Goal: Complete application form: Complete application form

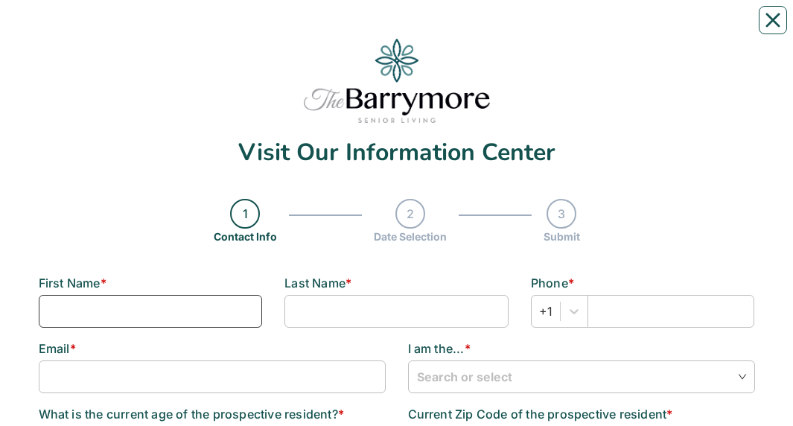
click at [168, 29] on input at bounding box center [151, 311] width 224 height 33
type input "[PERSON_NAME]"
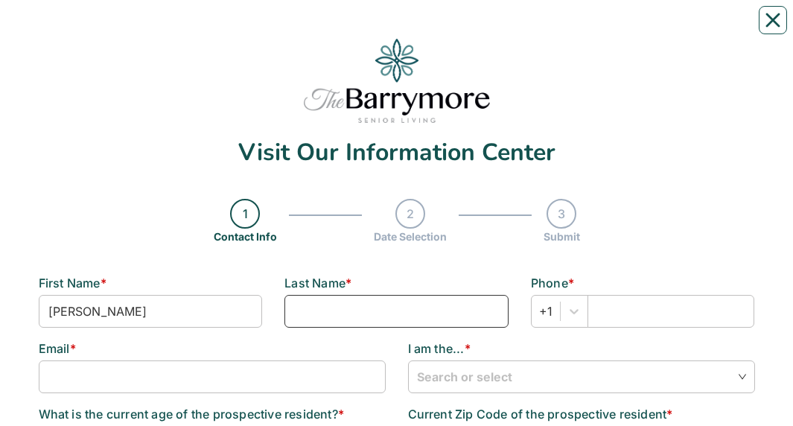
click at [449, 29] on input at bounding box center [396, 311] width 224 height 33
type input "[PERSON_NAME]"
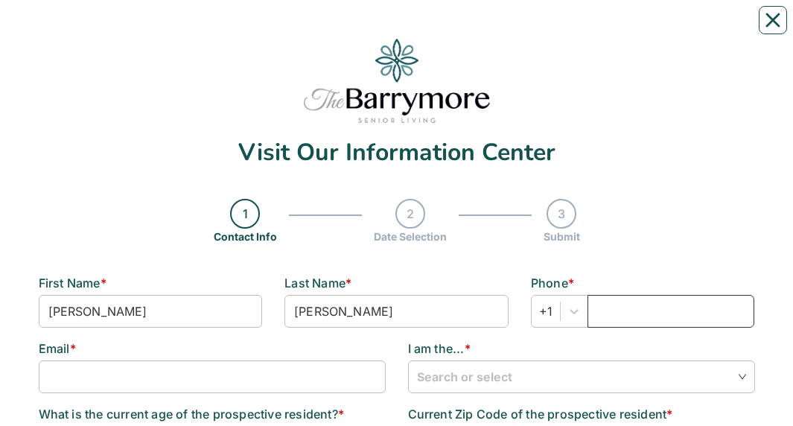
click at [633, 29] on input "text" at bounding box center [672, 311] width 168 height 33
type input "8168241485"
click at [314, 29] on input at bounding box center [212, 376] width 347 height 33
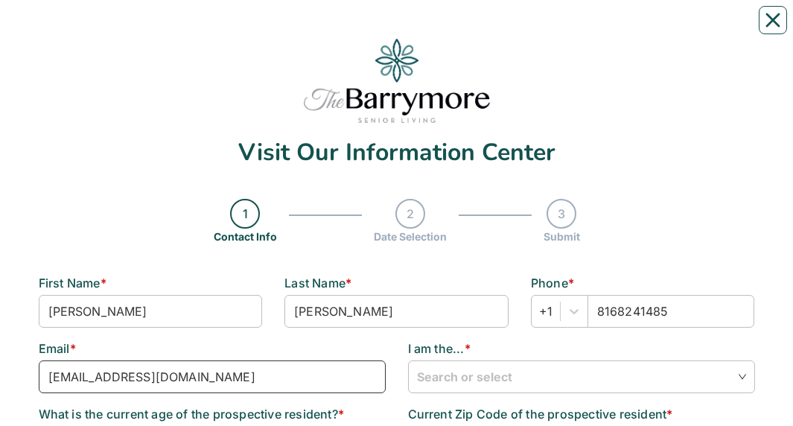
type input "[EMAIL_ADDRESS][DOMAIN_NAME]"
click at [521, 29] on input "search" at bounding box center [581, 376] width 329 height 30
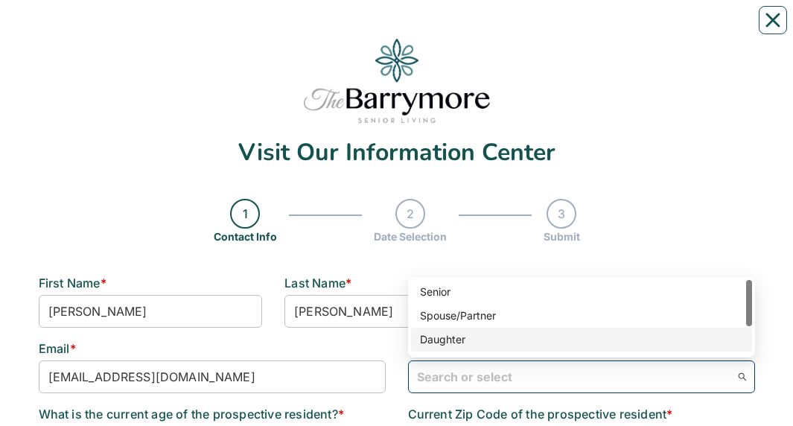
click at [479, 29] on div "Daughter" at bounding box center [581, 339] width 323 height 16
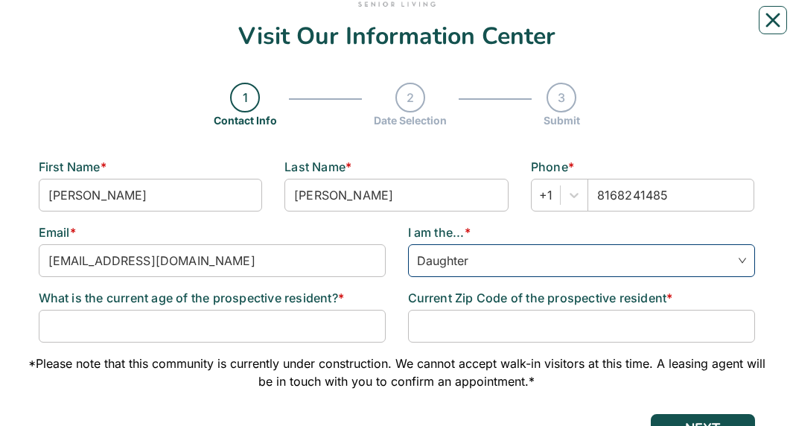
scroll to position [120, 0]
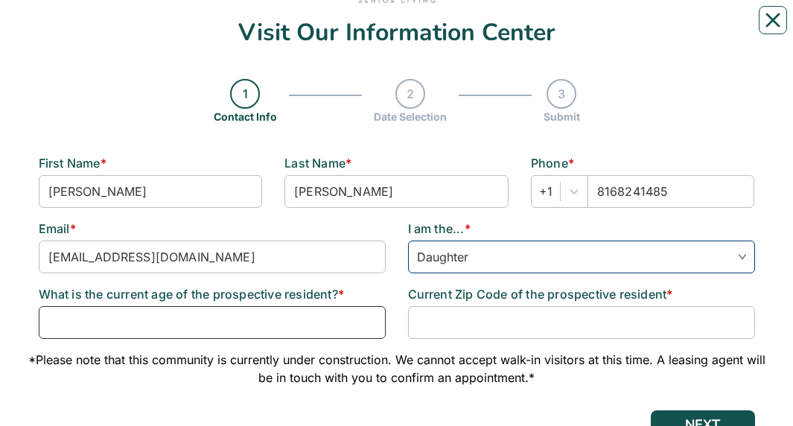
click at [316, 29] on input at bounding box center [212, 322] width 347 height 33
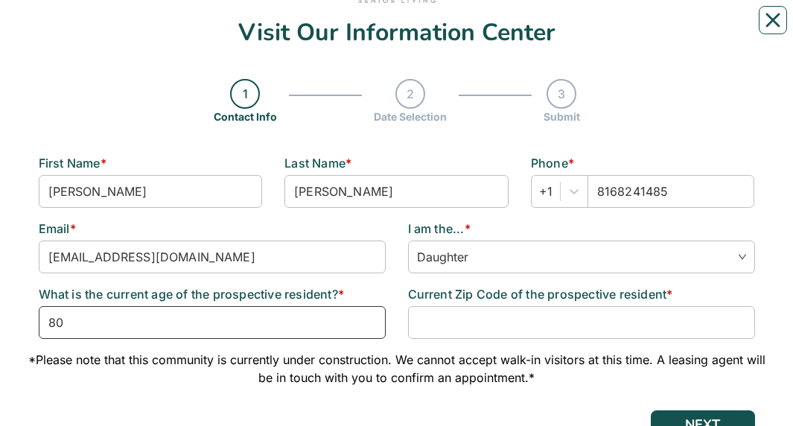
type input "80"
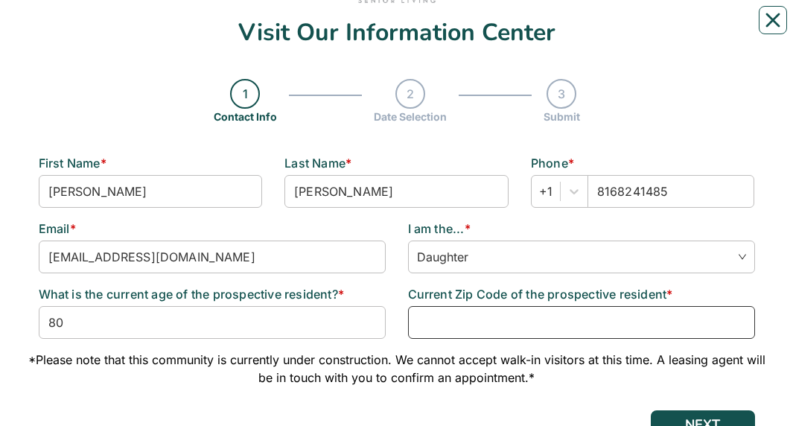
click at [493, 29] on input at bounding box center [581, 322] width 347 height 33
type input "64111"
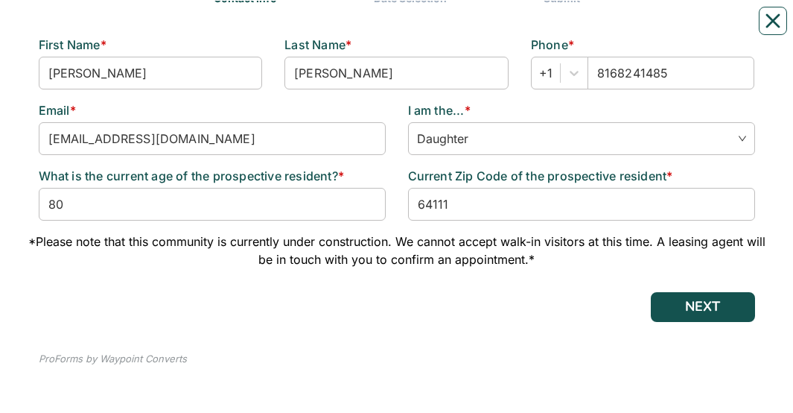
scroll to position [241, 0]
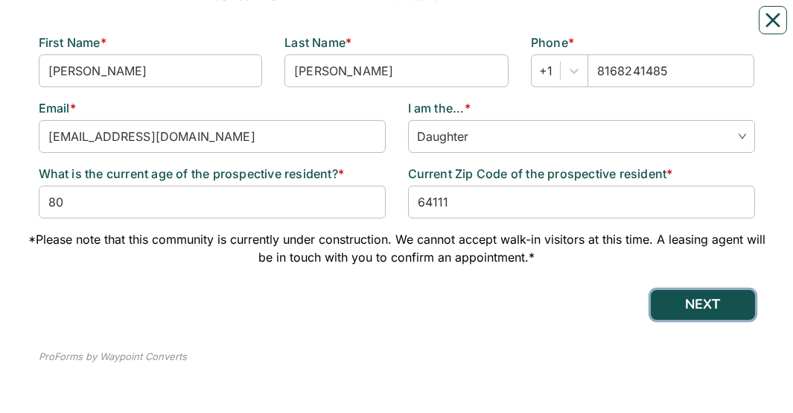
click at [682, 29] on button "NEXT" at bounding box center [703, 305] width 104 height 30
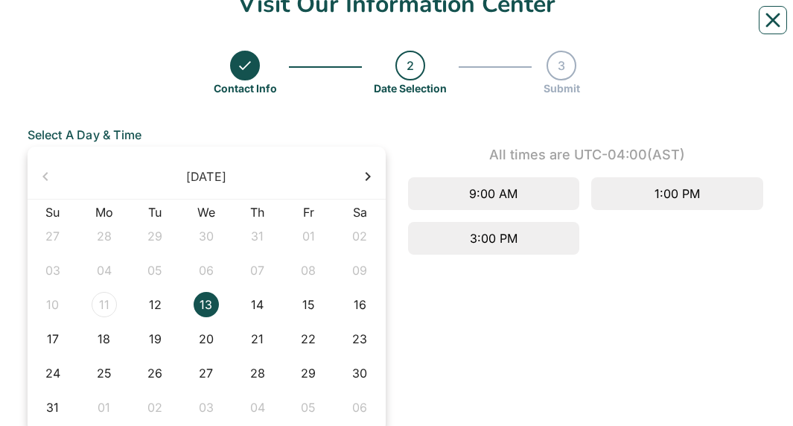
scroll to position [151, 0]
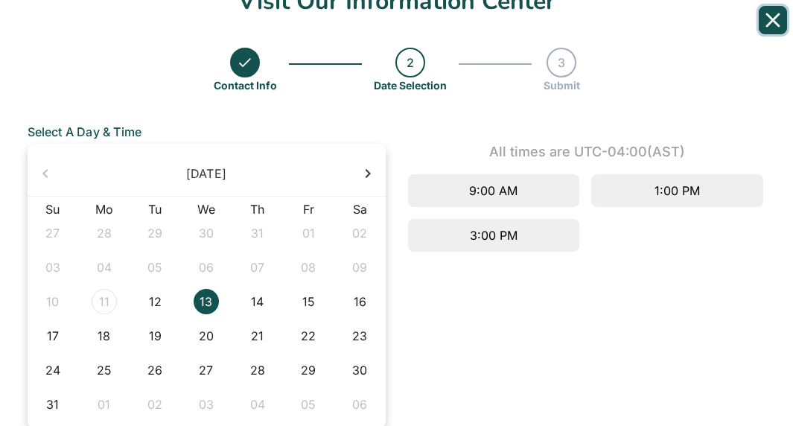
click at [770, 19] on icon "Close" at bounding box center [773, 20] width 12 height 12
